Goal: Information Seeking & Learning: Check status

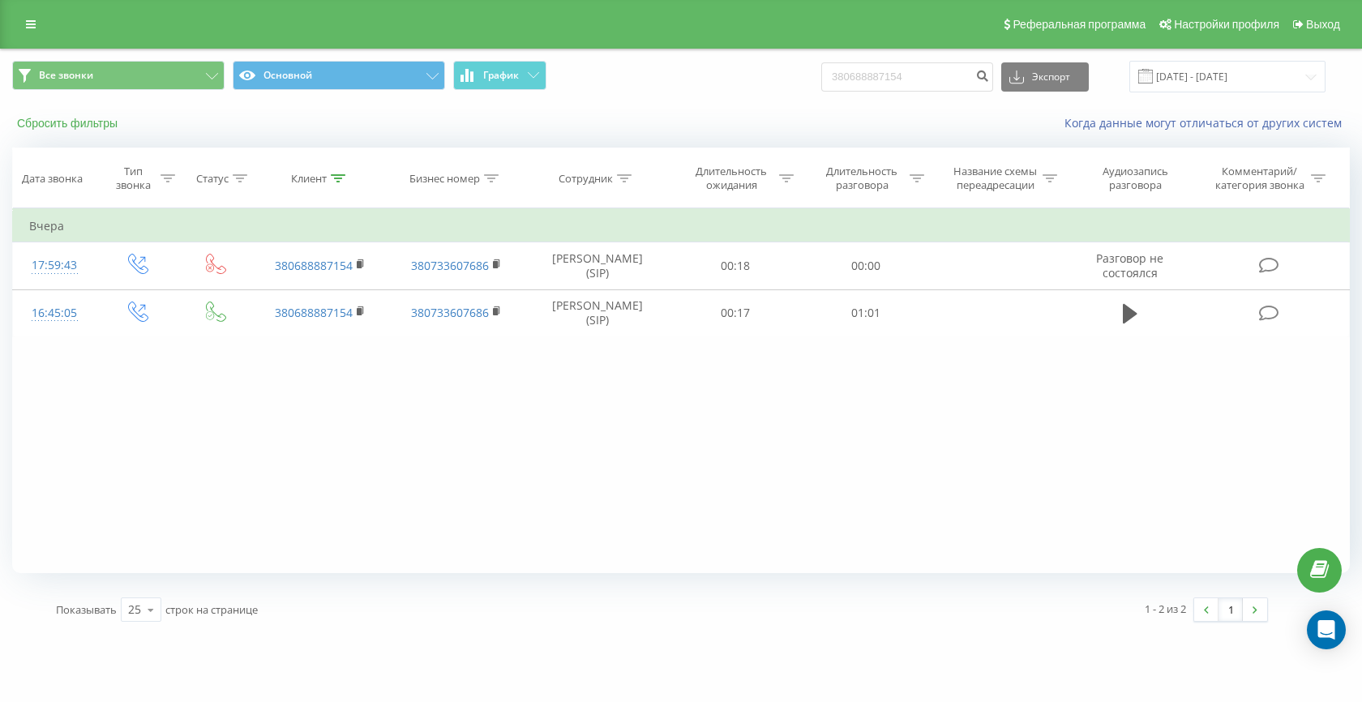
click at [74, 123] on button "Сбросить фильтры" at bounding box center [69, 123] width 114 height 15
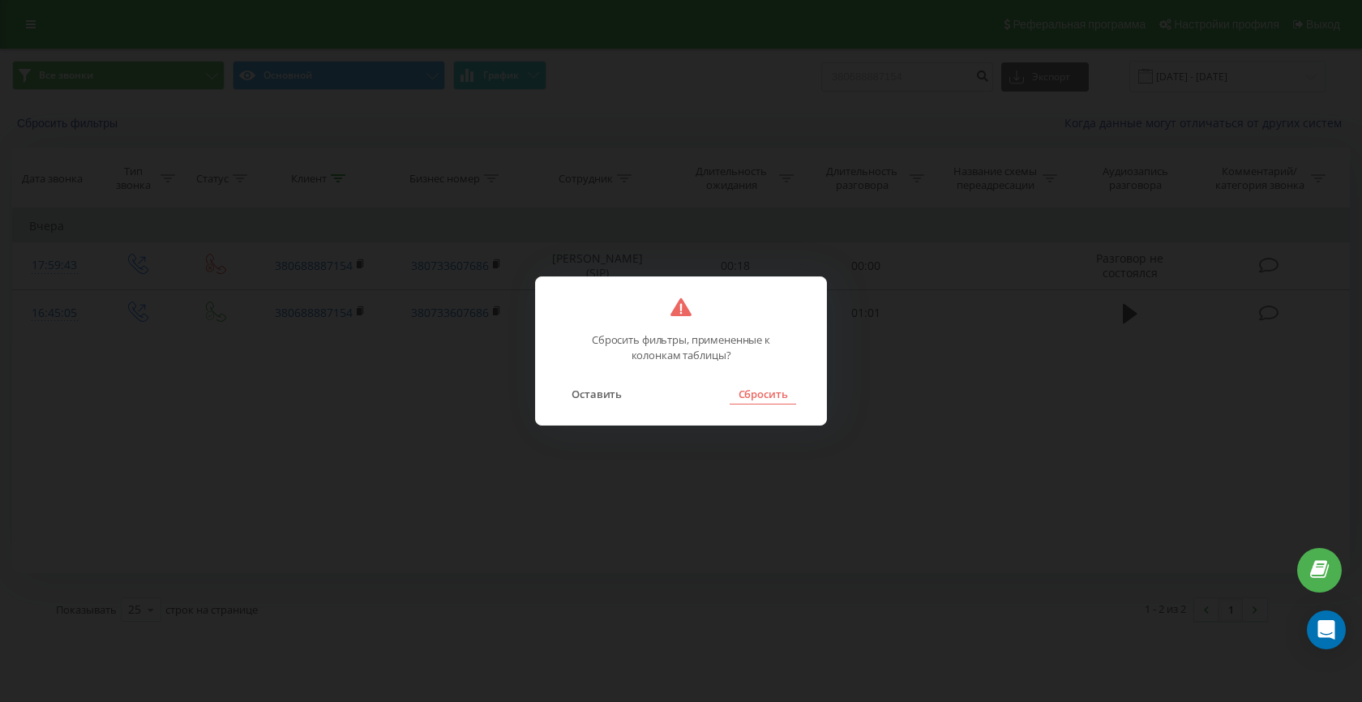
click at [748, 394] on button "Сбросить" at bounding box center [763, 394] width 66 height 21
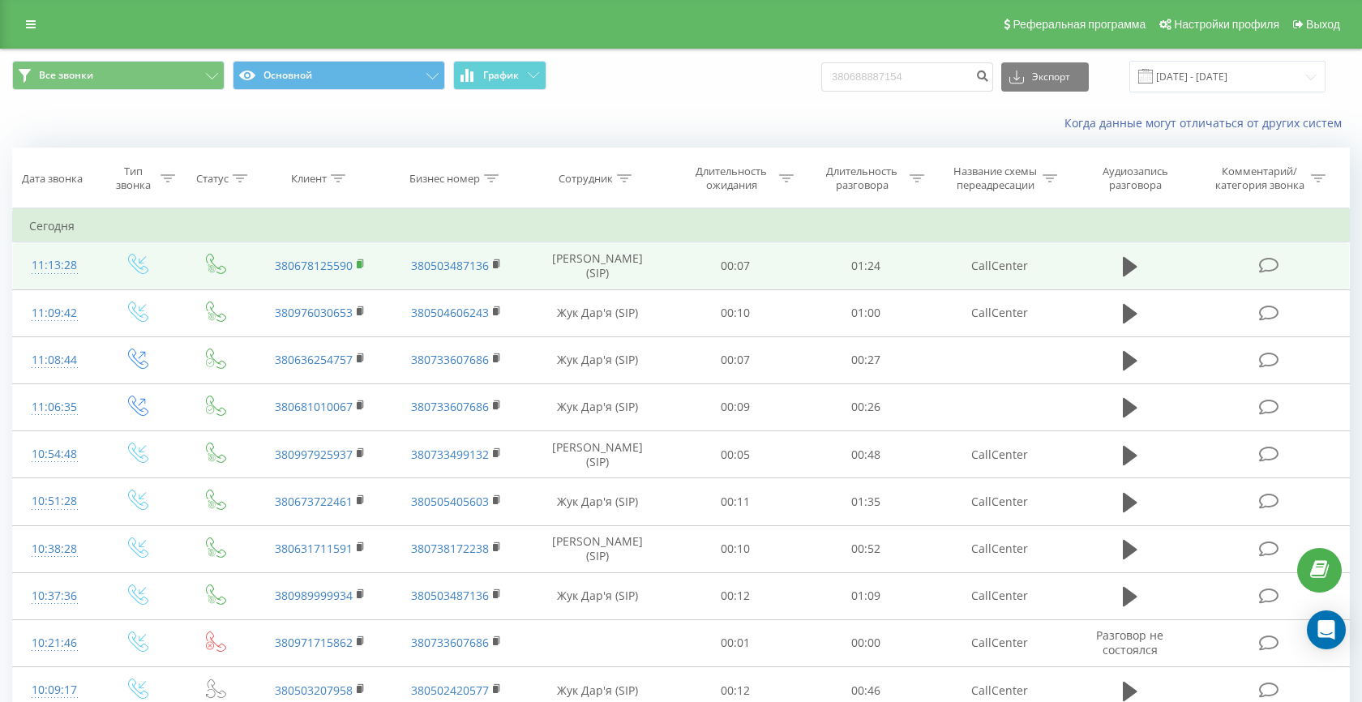
click at [360, 261] on rect at bounding box center [359, 264] width 5 height 7
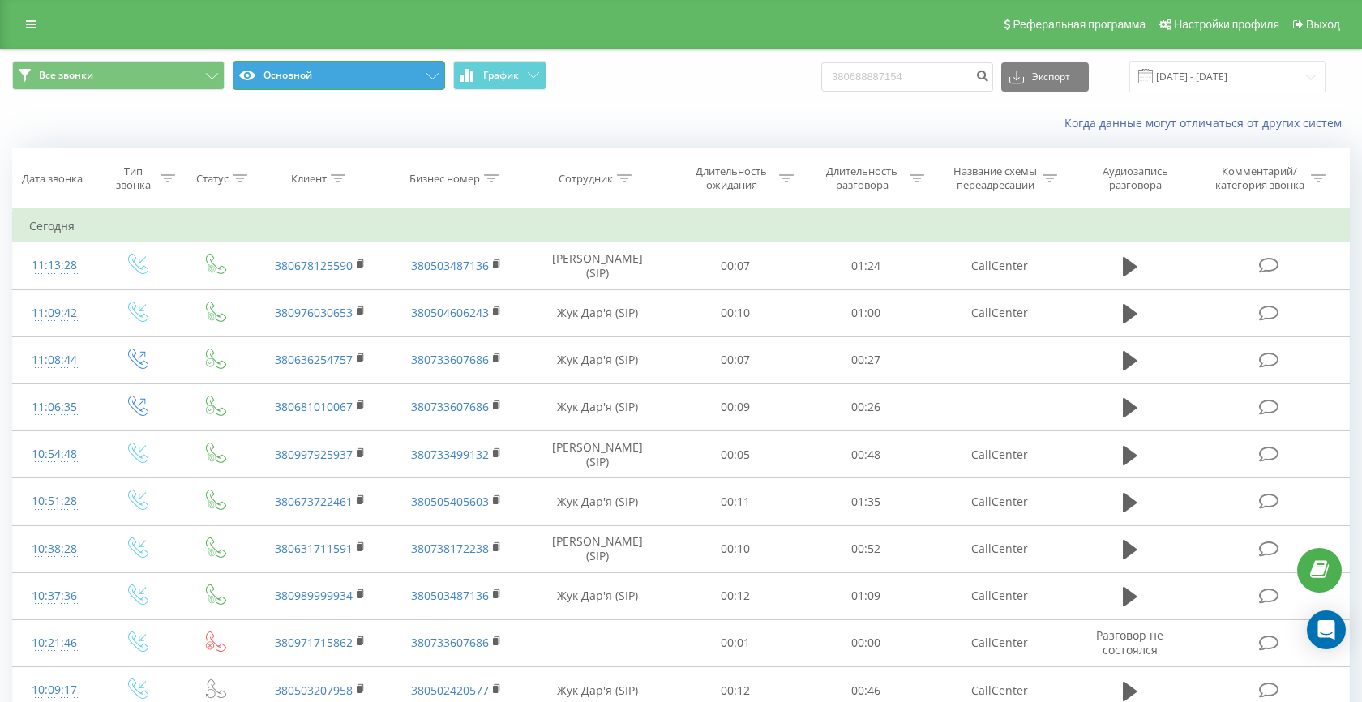
click at [319, 69] on button "Основной" at bounding box center [339, 75] width 212 height 29
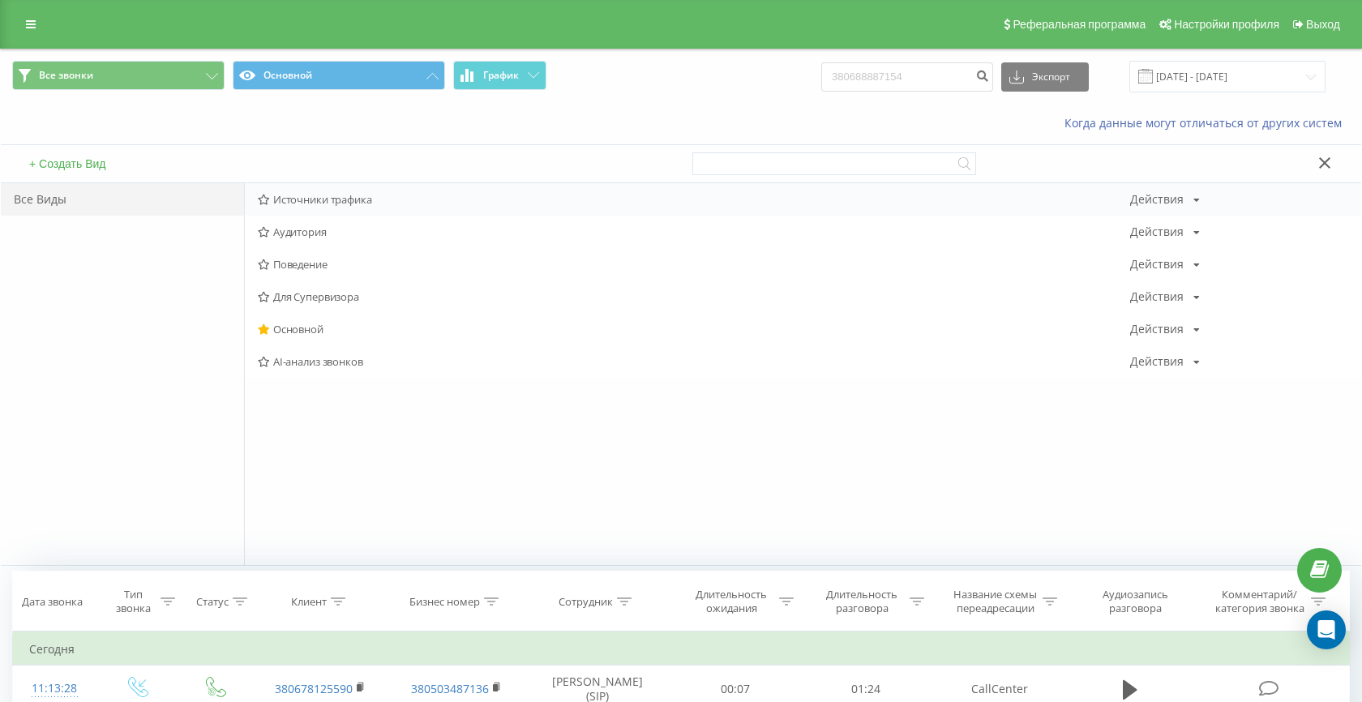
click at [319, 202] on span "Источники трафика" at bounding box center [694, 199] width 872 height 11
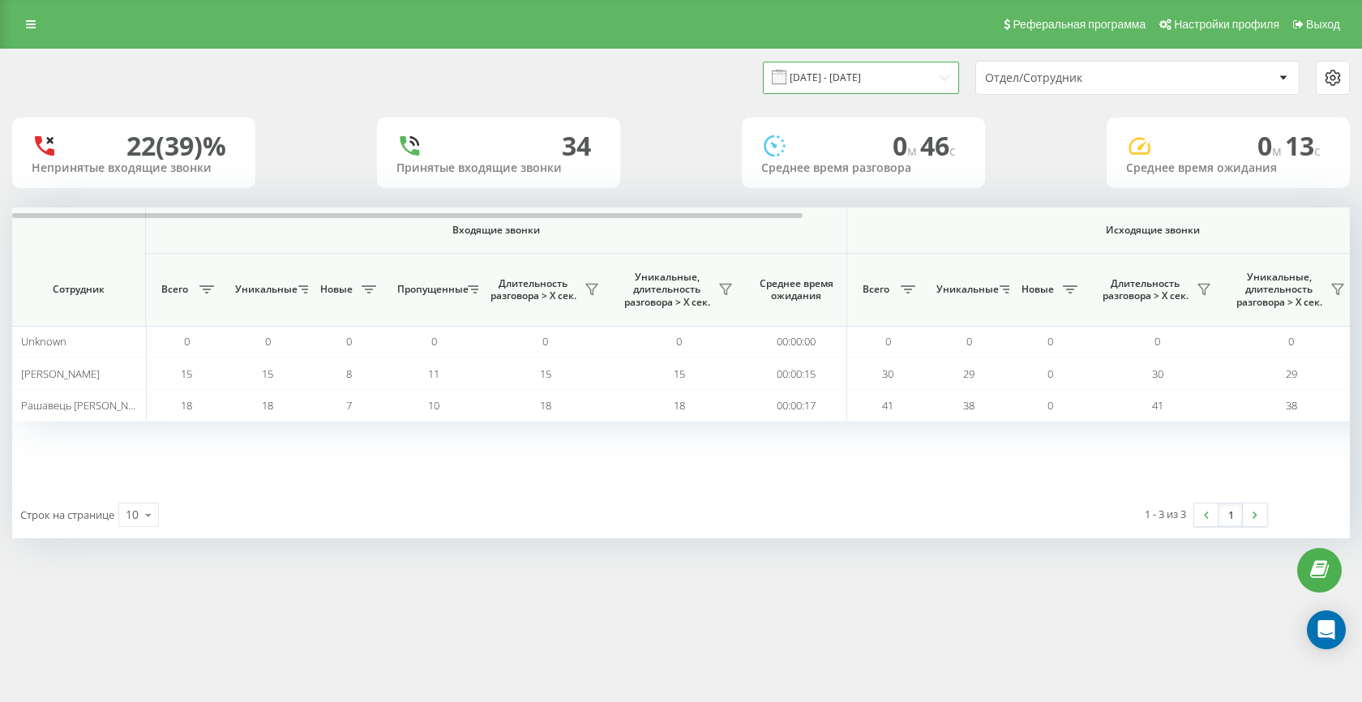
click at [825, 82] on input "18.08.2025 - 18.08.2025" at bounding box center [861, 78] width 196 height 32
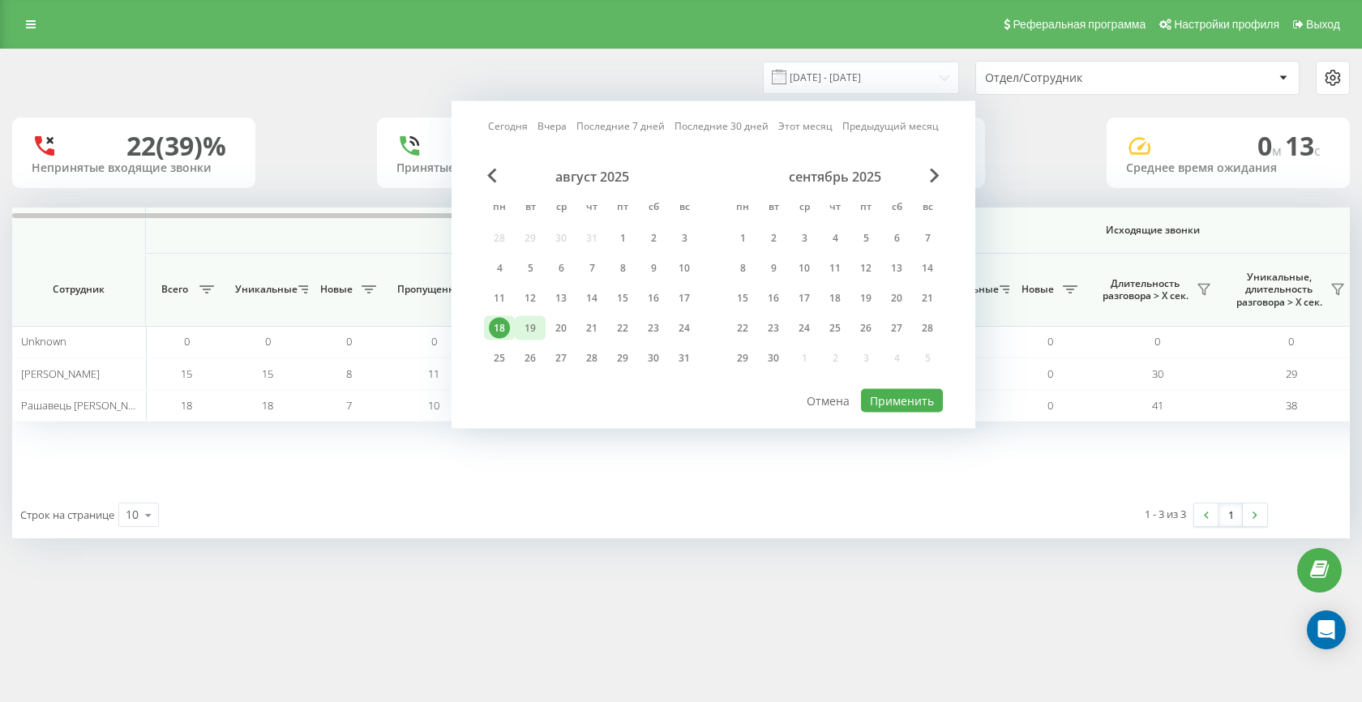
click at [536, 330] on div "19" at bounding box center [530, 328] width 21 height 21
click at [919, 405] on button "Применить" at bounding box center [902, 401] width 82 height 24
click at [0, 0] on div at bounding box center [0, 0] width 0 height 0
type input "19.08.2025 - 19.08.2025"
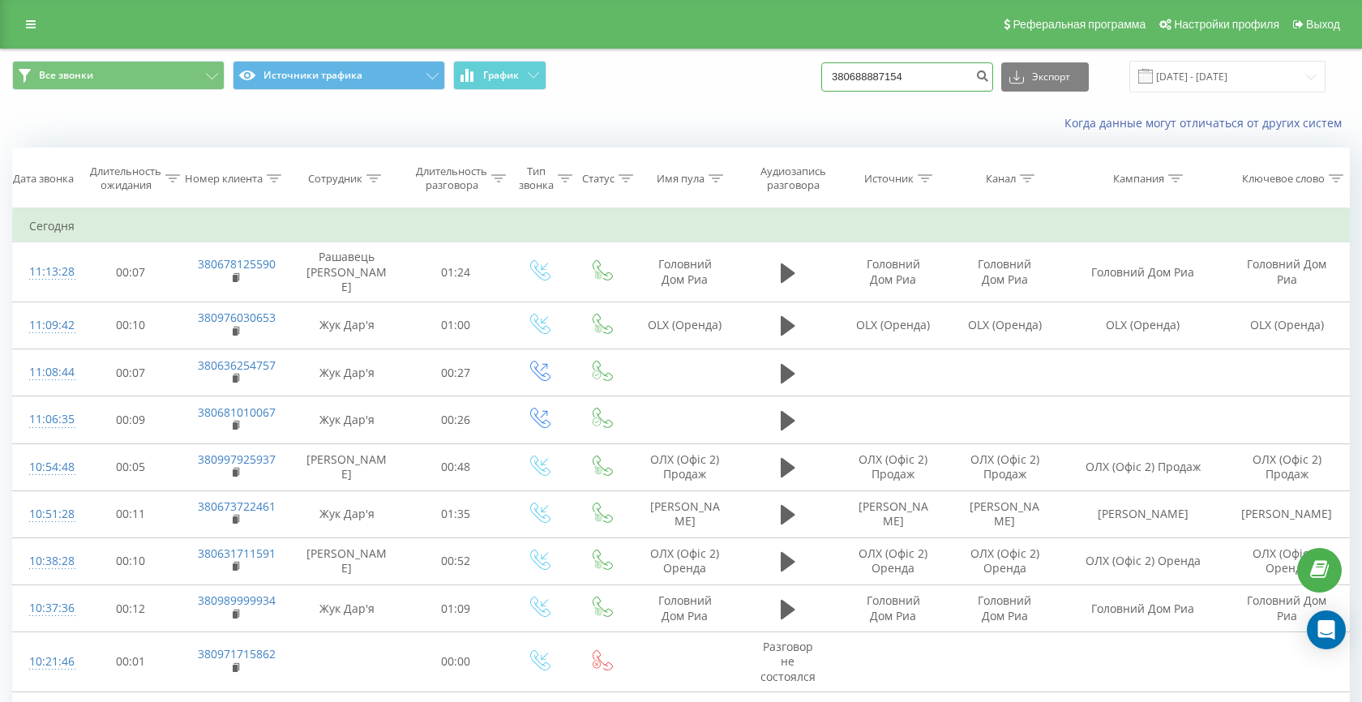
click at [906, 71] on input "380688887154" at bounding box center [907, 76] width 172 height 29
paste input
click at [906, 71] on input "380688887154" at bounding box center [907, 76] width 172 height 29
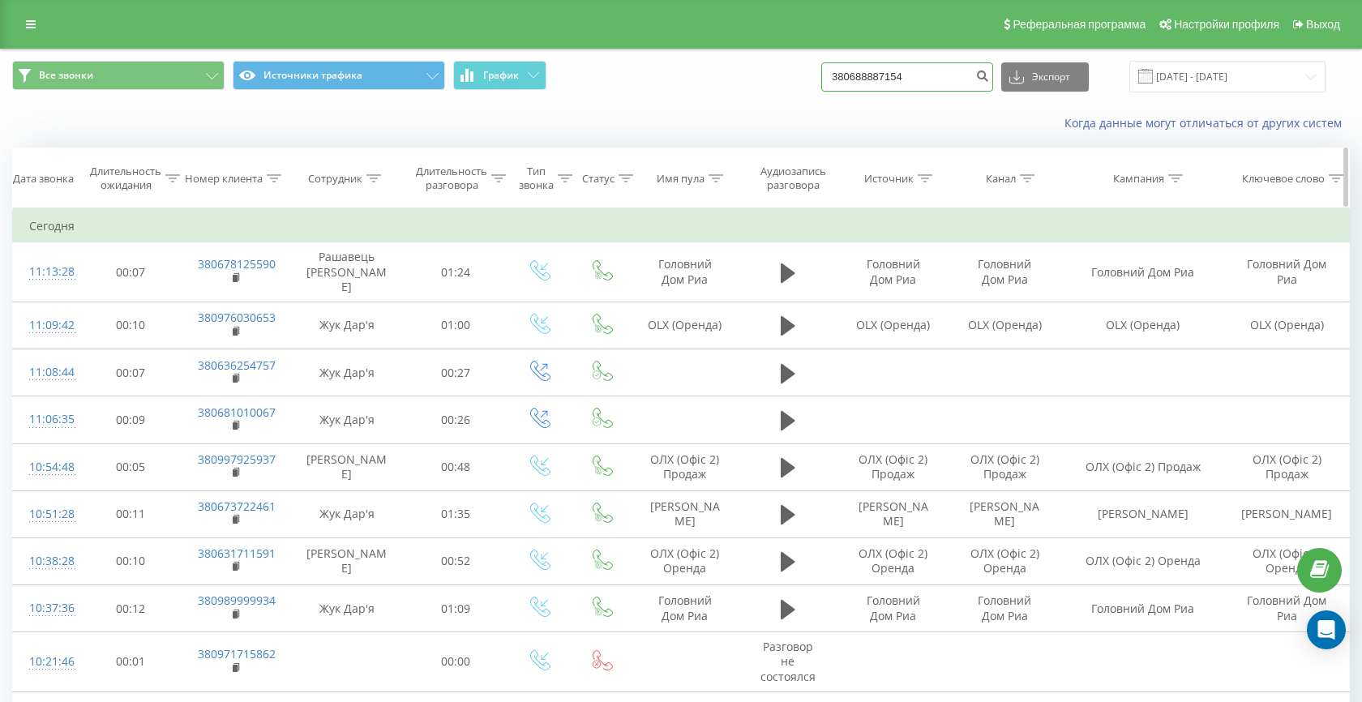
type input "380688887154"
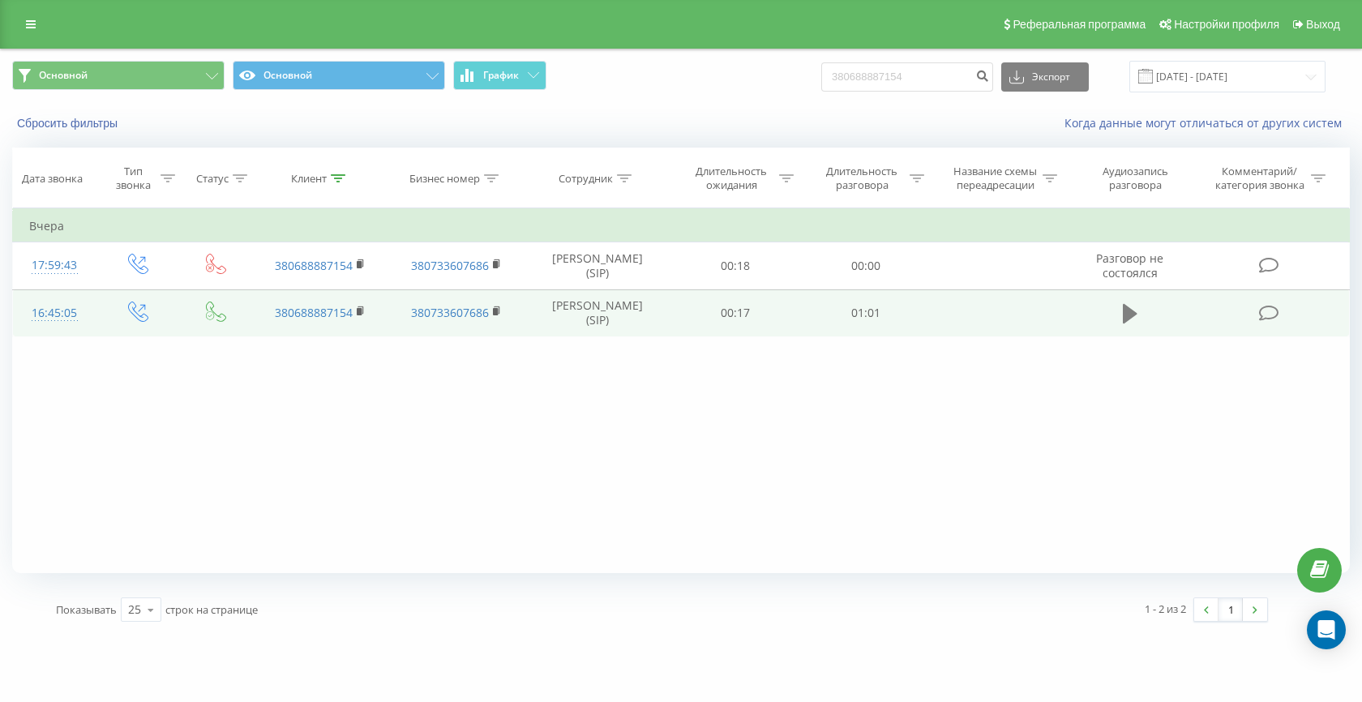
click at [1125, 318] on icon at bounding box center [1130, 313] width 15 height 19
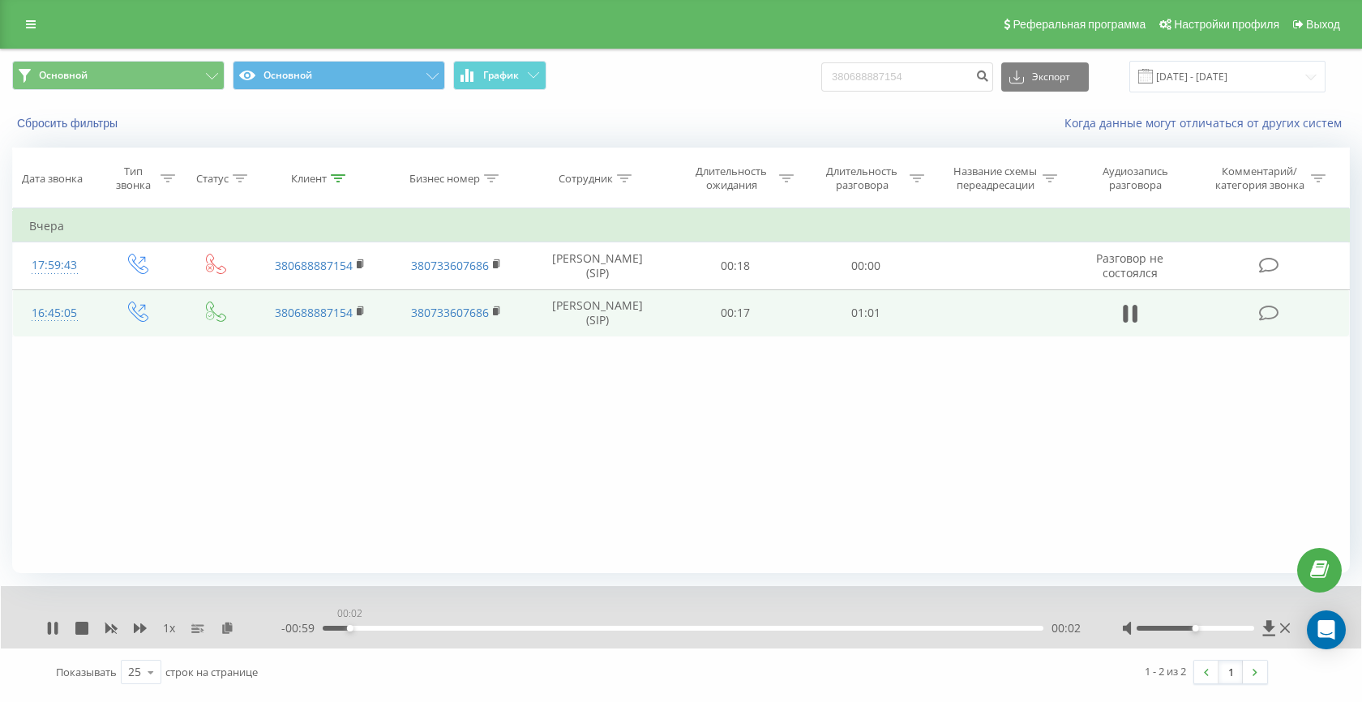
click at [349, 628] on div "00:02" at bounding box center [683, 628] width 721 height 5
click at [477, 630] on div "00:10" at bounding box center [683, 628] width 721 height 5
click at [524, 628] on div "00:14" at bounding box center [683, 628] width 721 height 5
click at [482, 629] on div "00:18" at bounding box center [683, 628] width 721 height 5
click at [709, 626] on div "00:40" at bounding box center [683, 628] width 721 height 5
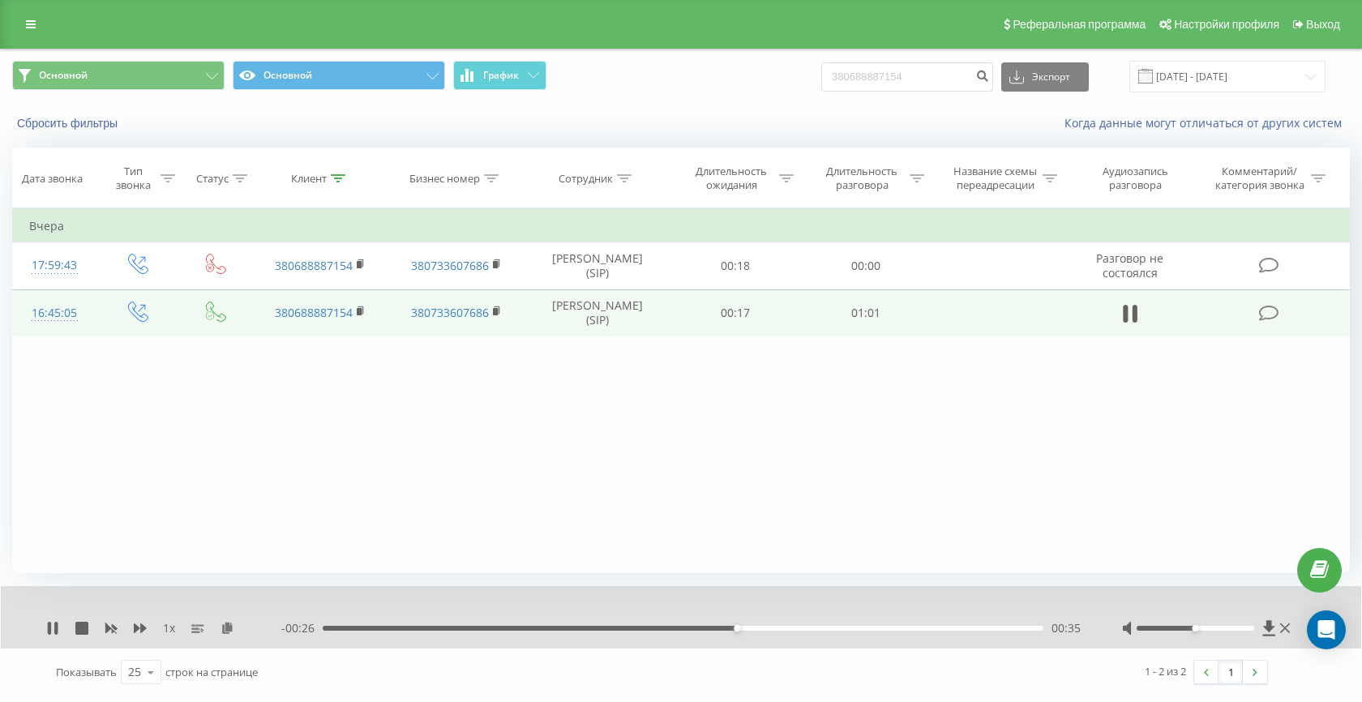
click at [623, 628] on div "00:35" at bounding box center [683, 628] width 721 height 5
click at [542, 627] on div "00:29" at bounding box center [683, 628] width 721 height 5
click at [821, 628] on div "00:48" at bounding box center [683, 628] width 721 height 5
click at [945, 63] on input "380688887154" at bounding box center [907, 76] width 172 height 29
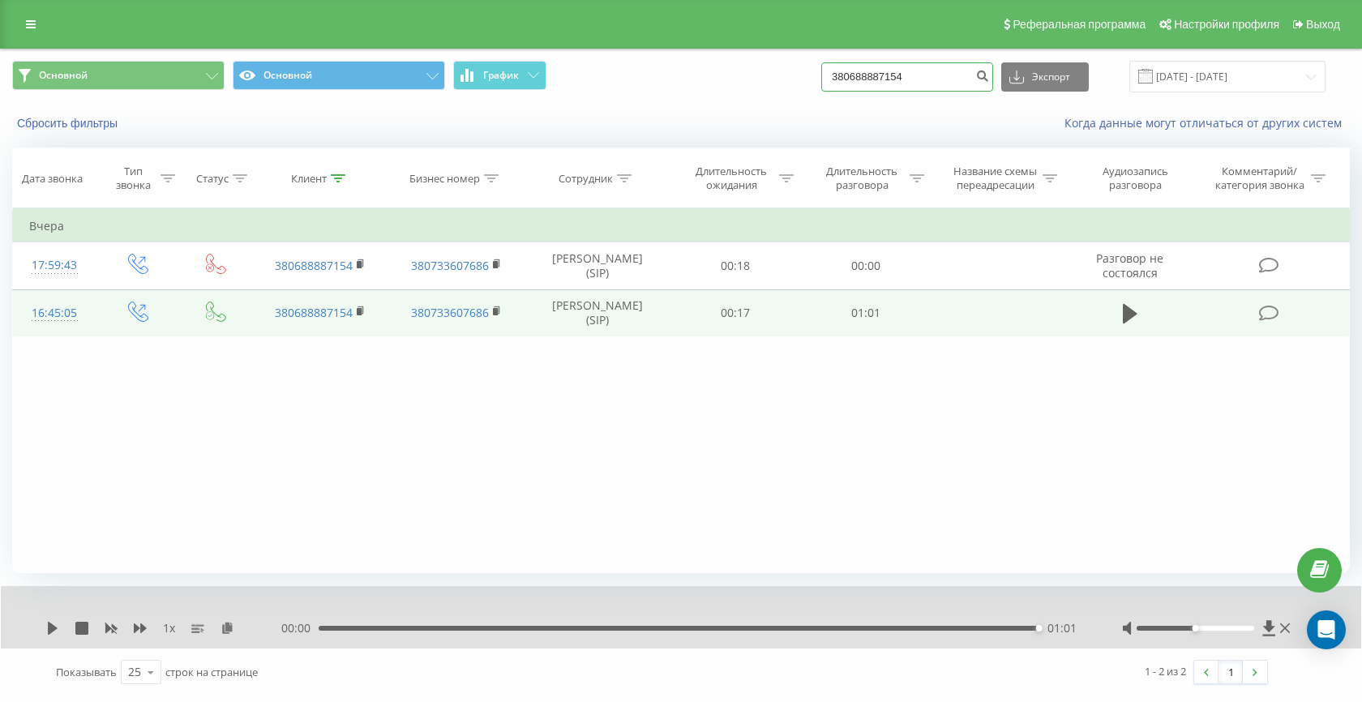
paste input "-"
click at [902, 79] on input "-" at bounding box center [907, 76] width 172 height 29
type input "-"
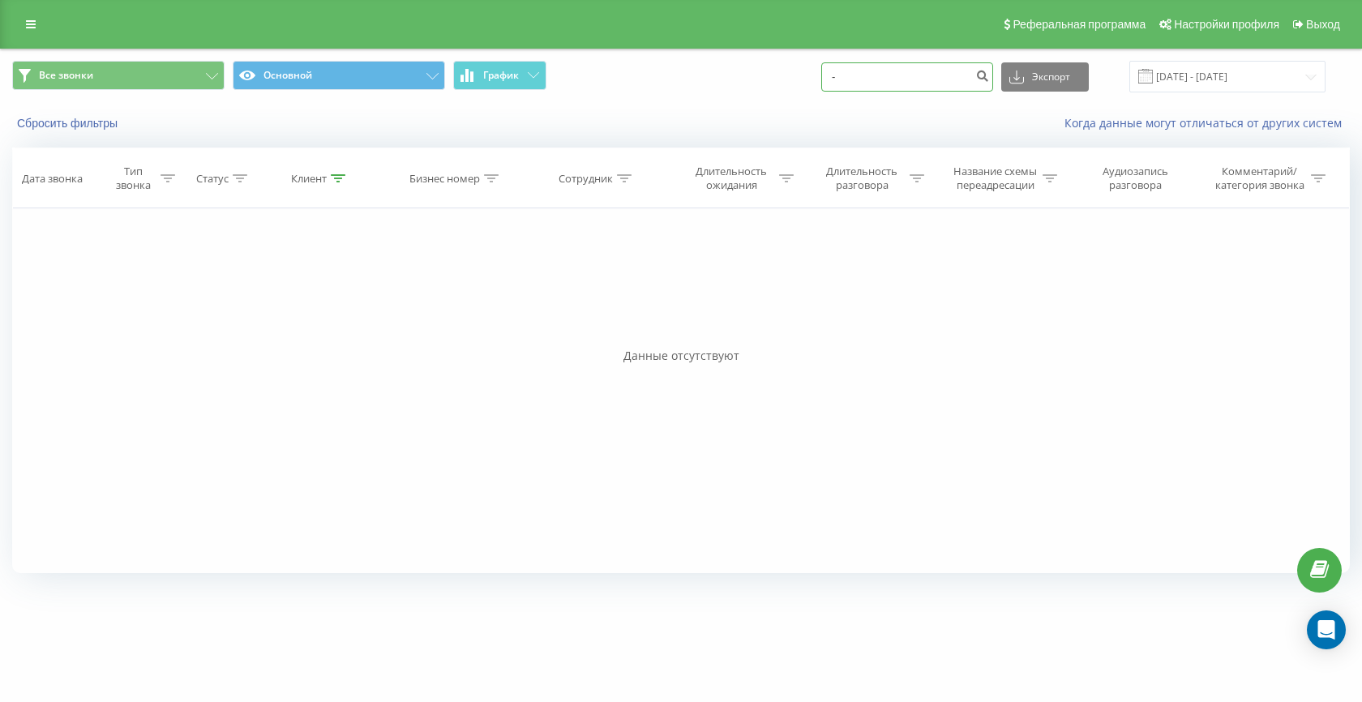
click at [905, 87] on input "-" at bounding box center [907, 76] width 172 height 29
paste input
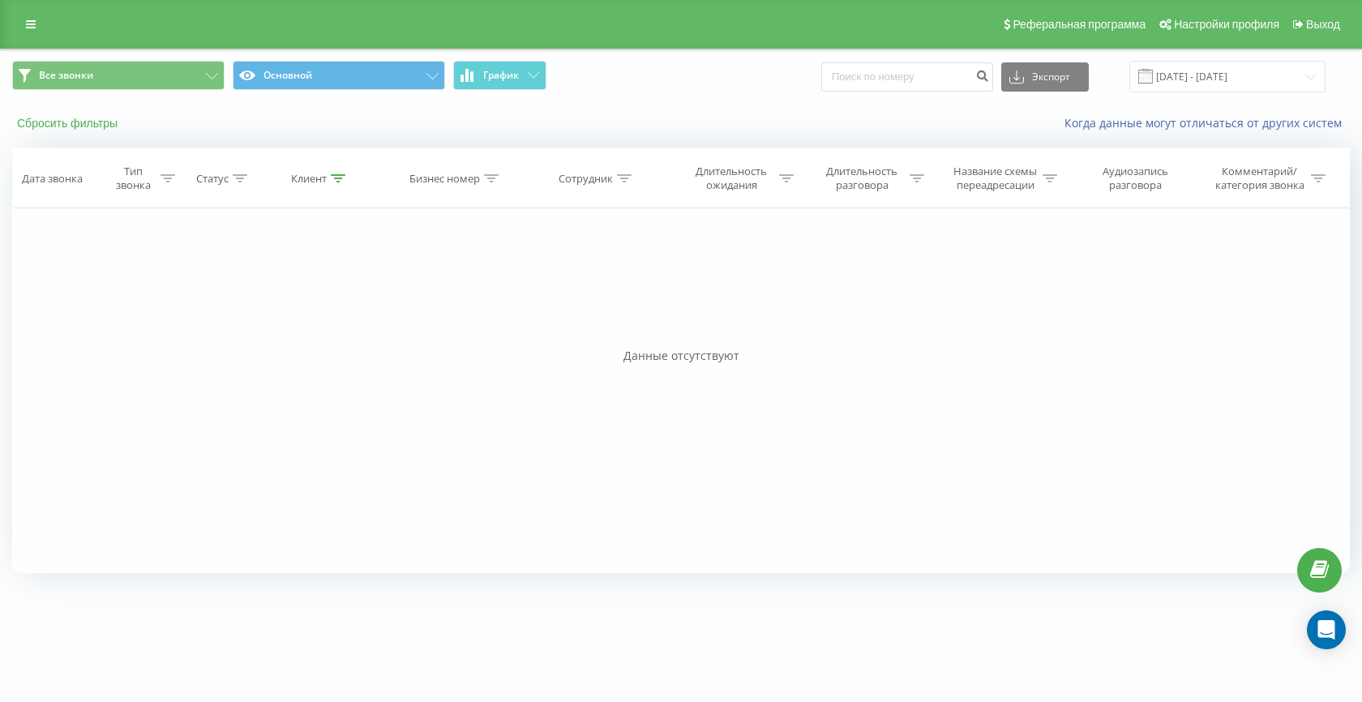
click at [63, 128] on button "Сбросить фильтры" at bounding box center [69, 123] width 114 height 15
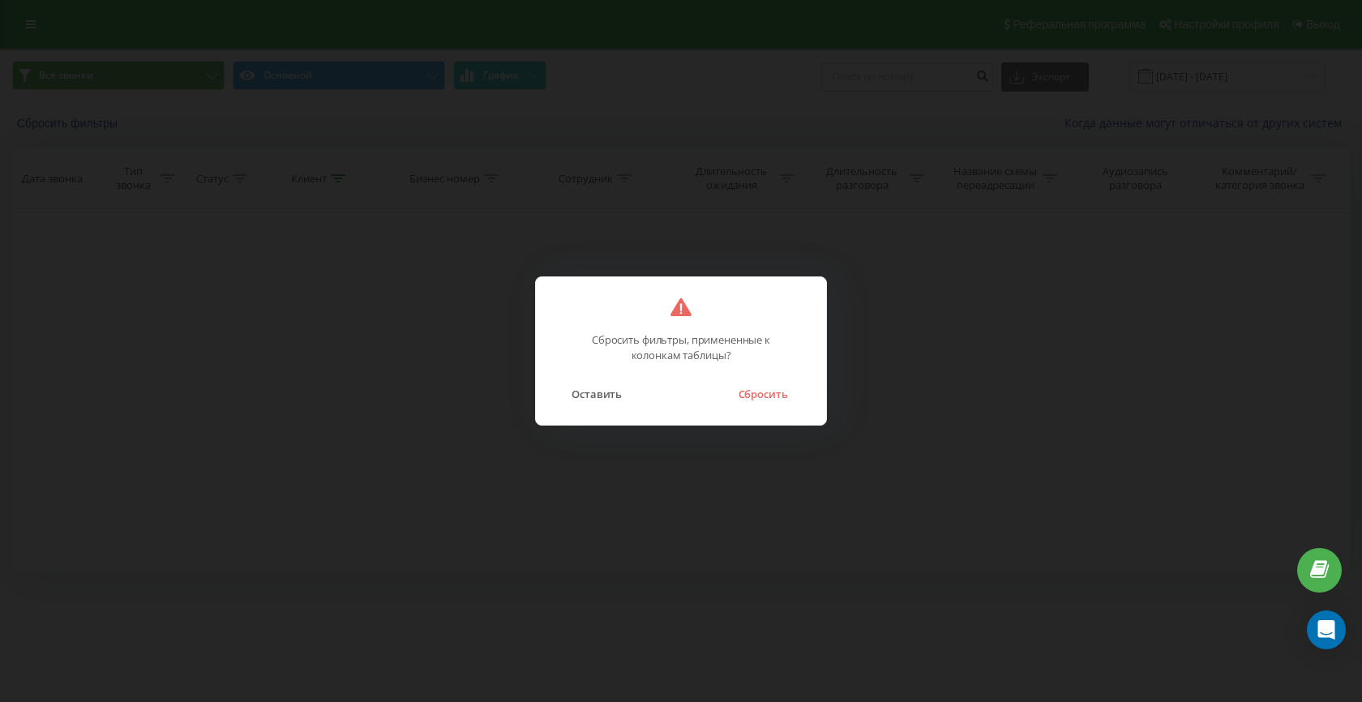
click at [781, 405] on div "Сбросить фильтры, примененные к колонкам таблицы? Оставить Сбросить" at bounding box center [681, 350] width 292 height 149
click at [748, 394] on button "Сбросить" at bounding box center [763, 394] width 66 height 21
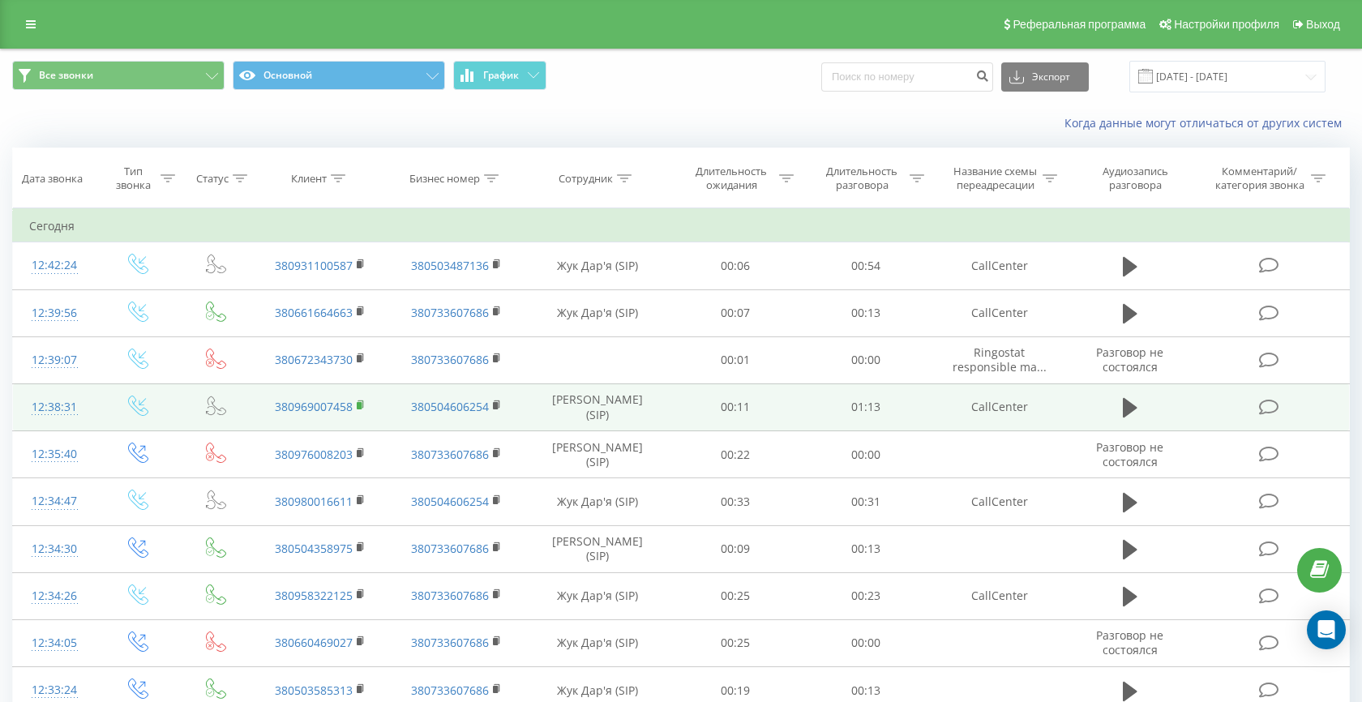
click at [360, 404] on rect at bounding box center [359, 405] width 5 height 7
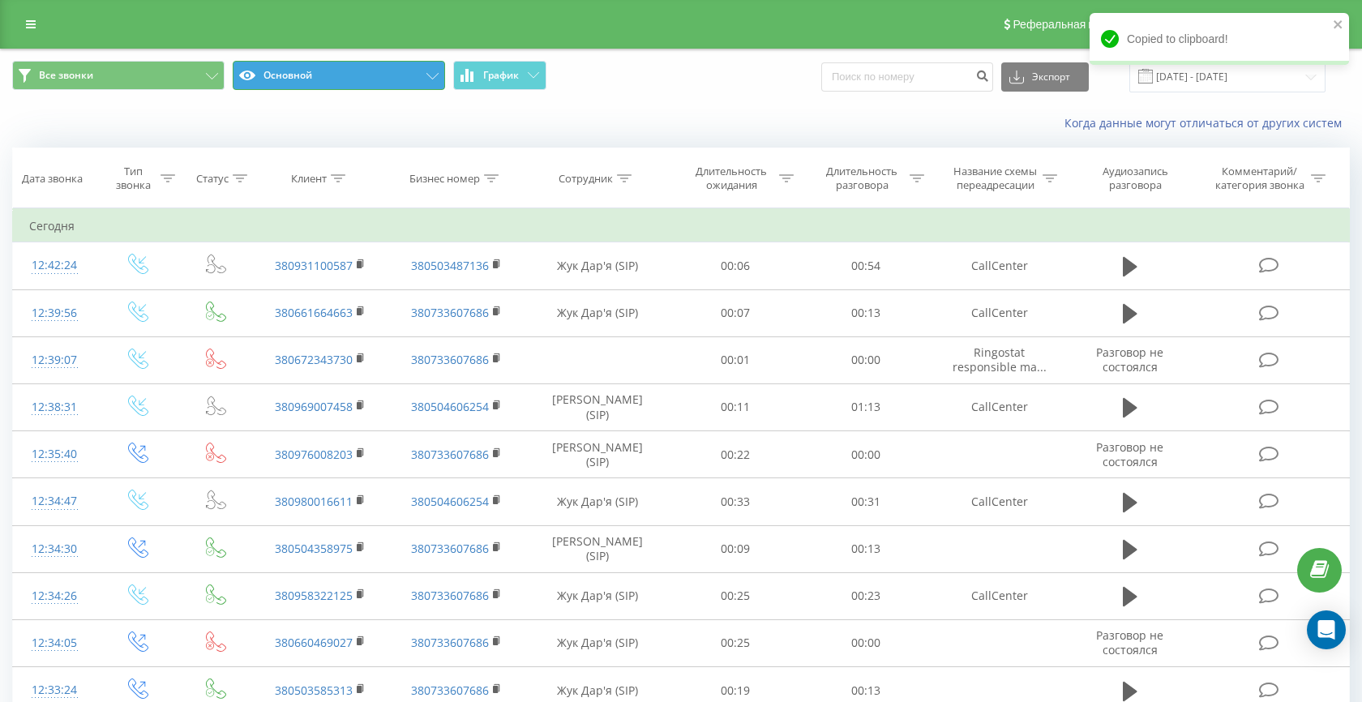
click at [319, 72] on button "Основной" at bounding box center [339, 75] width 212 height 29
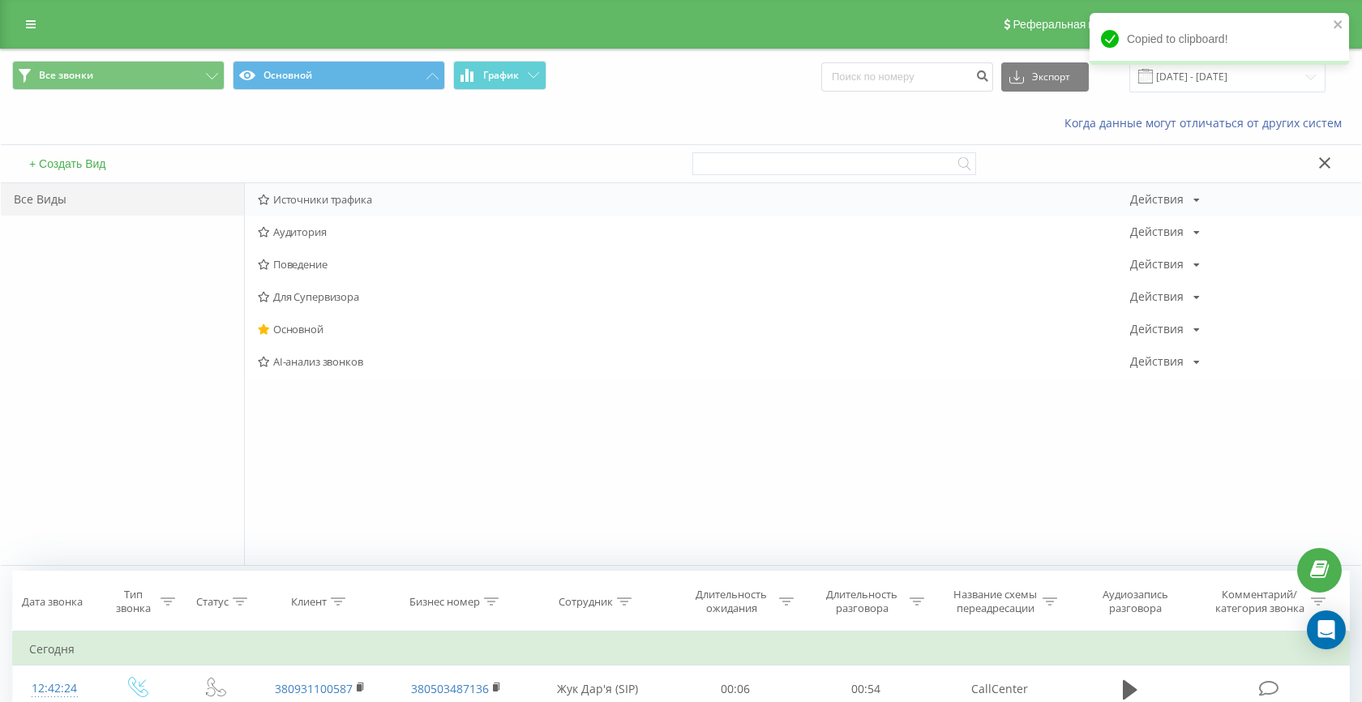
click at [328, 200] on span "Источники трафика" at bounding box center [694, 199] width 872 height 11
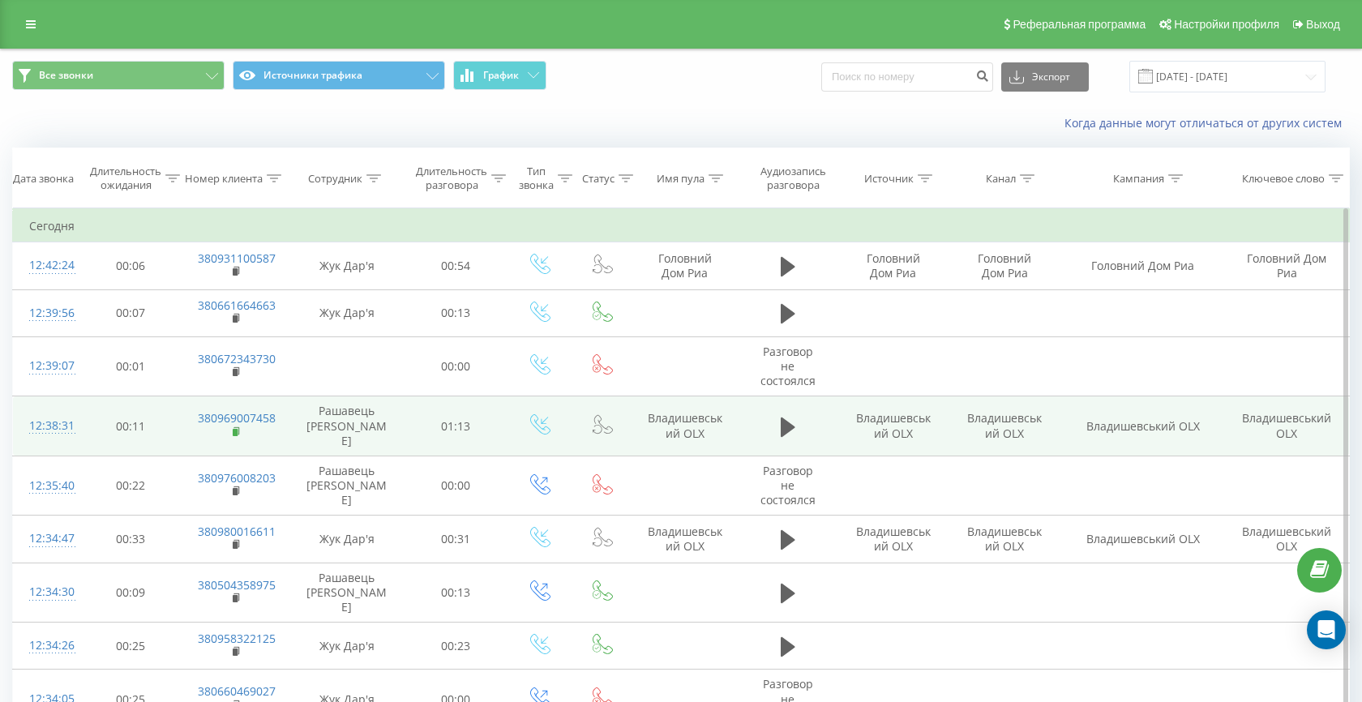
click at [233, 427] on span at bounding box center [237, 433] width 9 height 15
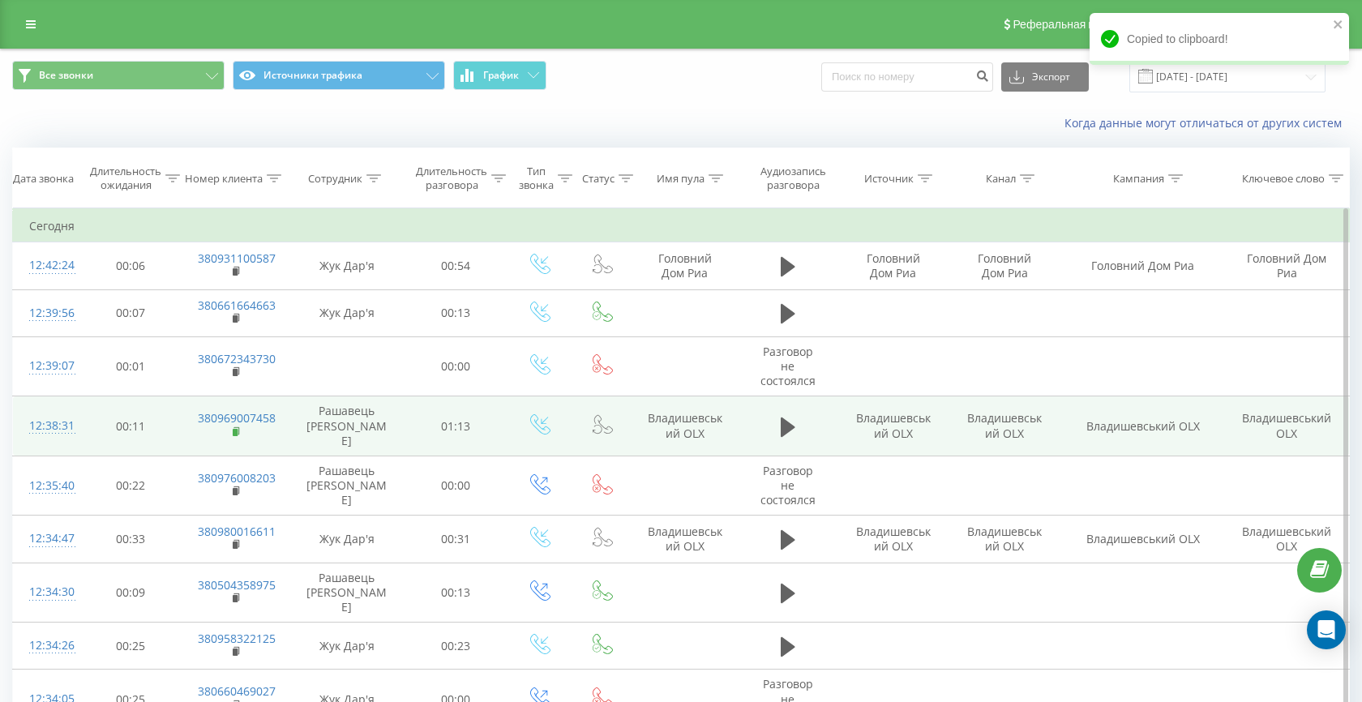
click at [236, 429] on rect at bounding box center [235, 432] width 5 height 7
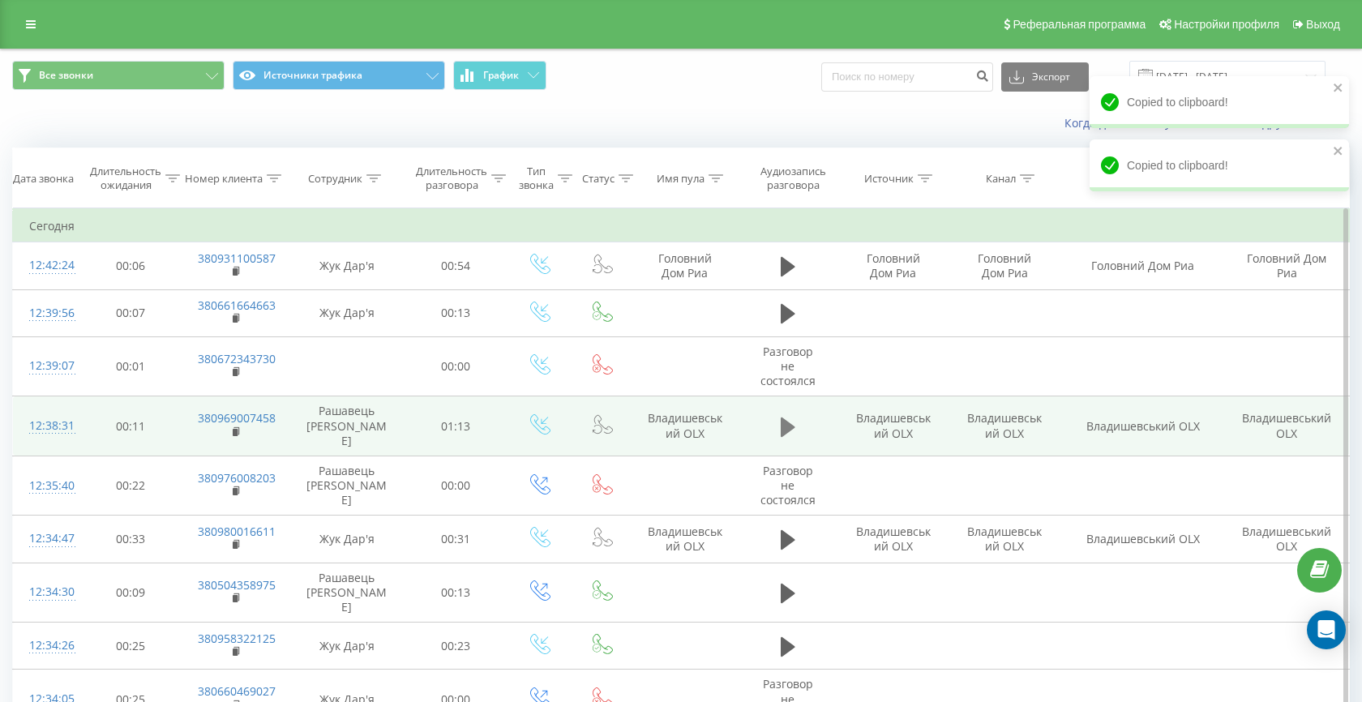
click at [787, 422] on icon at bounding box center [788, 426] width 15 height 19
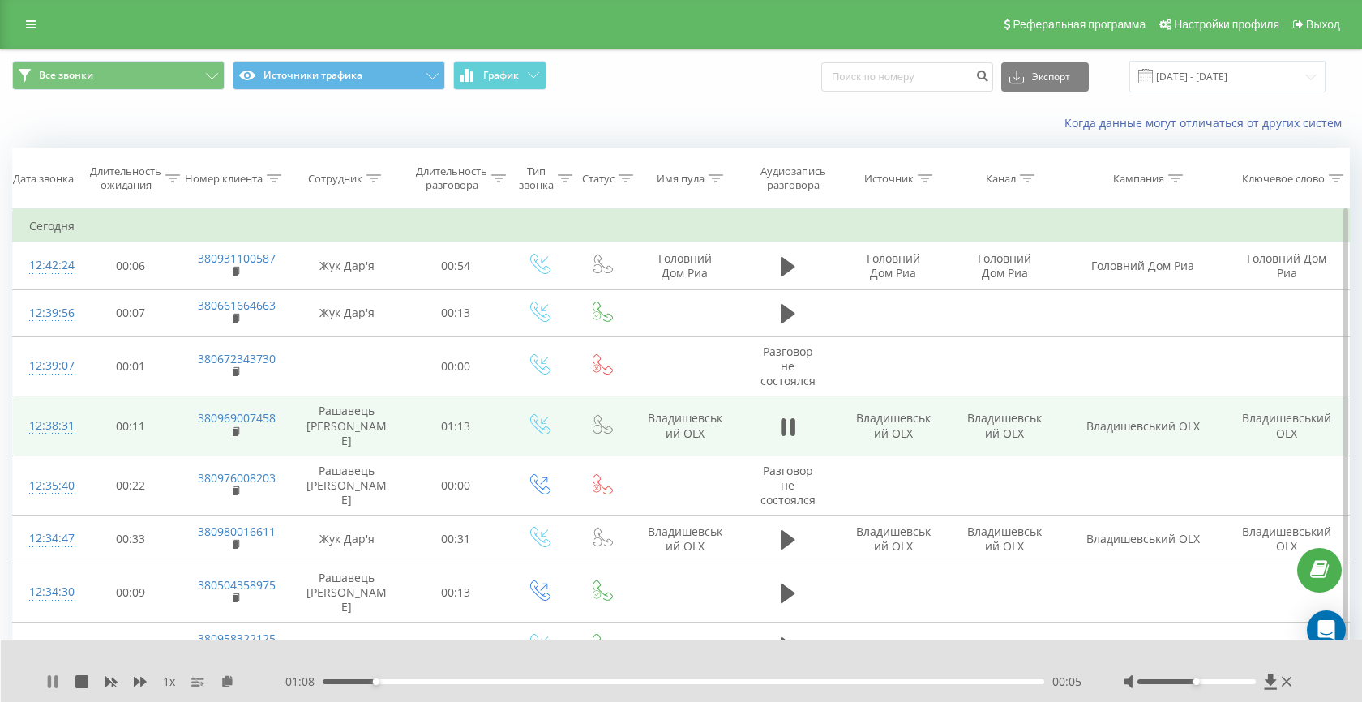
click at [48, 680] on icon at bounding box center [49, 681] width 3 height 13
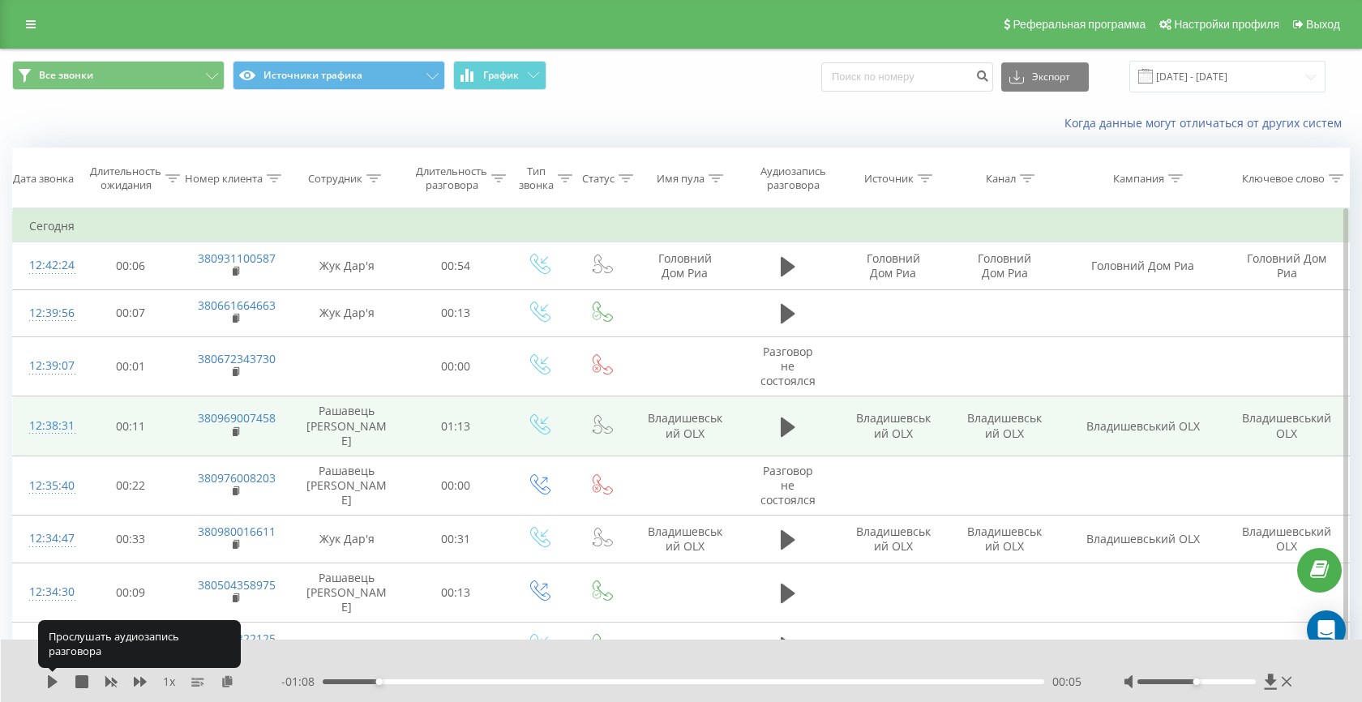
click at [48, 680] on icon at bounding box center [53, 681] width 10 height 13
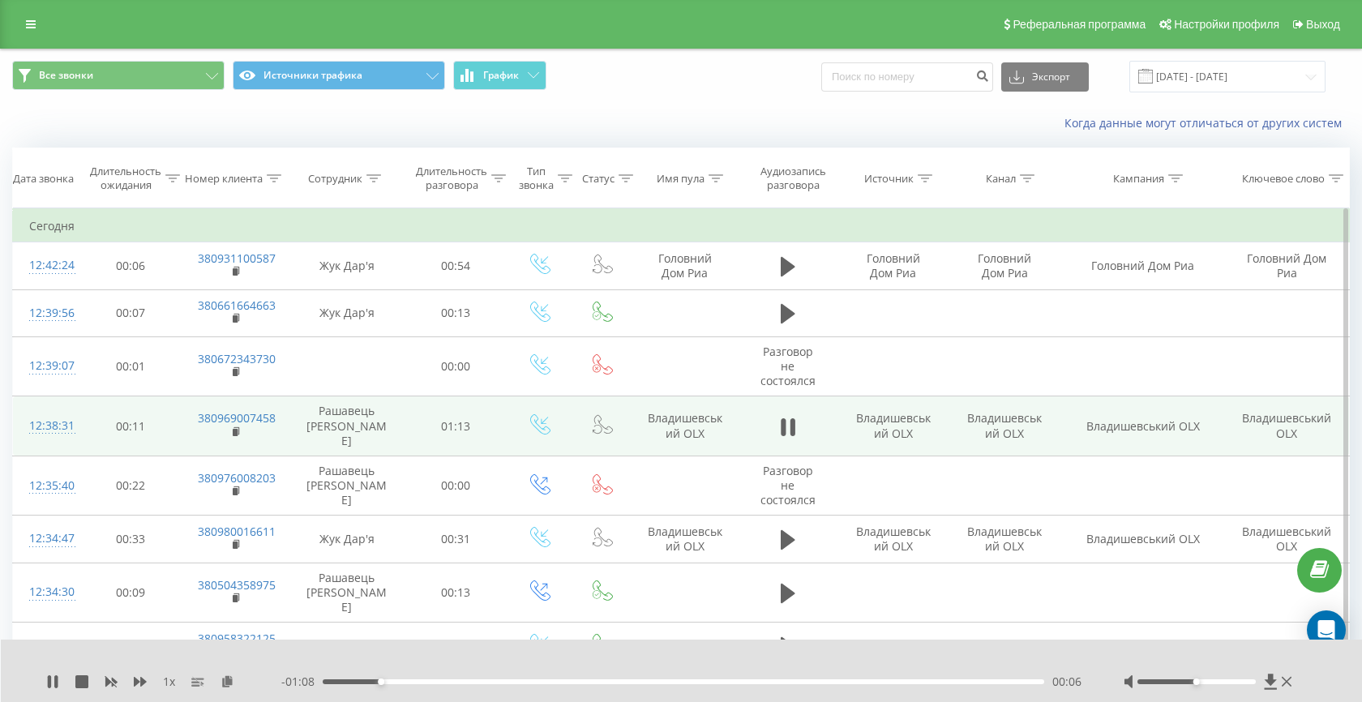
click at [48, 680] on icon at bounding box center [49, 681] width 3 height 13
click at [787, 425] on icon at bounding box center [788, 426] width 15 height 19
click at [52, 686] on icon at bounding box center [52, 681] width 13 height 13
